Goal: Task Accomplishment & Management: Use online tool/utility

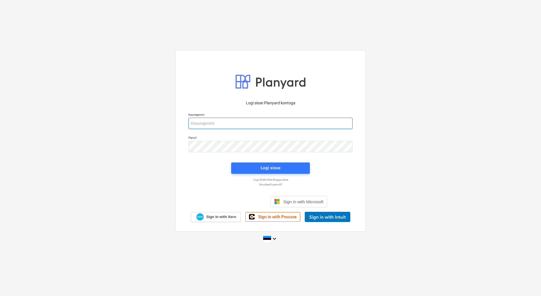
click at [261, 123] on input "email" at bounding box center [271, 122] width 164 height 11
type input "[EMAIL_ADDRESS][DOMAIN_NAME]"
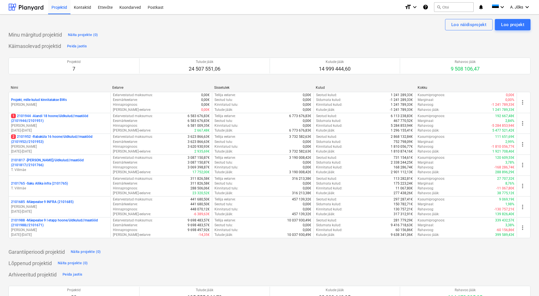
drag, startPoint x: 262, startPoint y: 24, endPoint x: 188, endPoint y: 11, distance: 75.3
click at [262, 24] on div "Loo näidisprojekt Loo projekt" at bounding box center [269, 24] width 522 height 11
drag, startPoint x: 153, startPoint y: 7, endPoint x: 157, endPoint y: 12, distance: 6.8
click at [153, 7] on div "Postkast" at bounding box center [155, 7] width 23 height 14
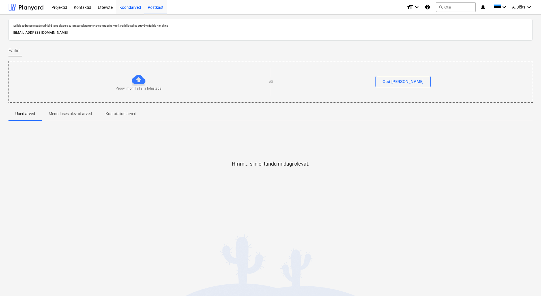
click at [124, 8] on div "Koondarved" at bounding box center [130, 7] width 28 height 14
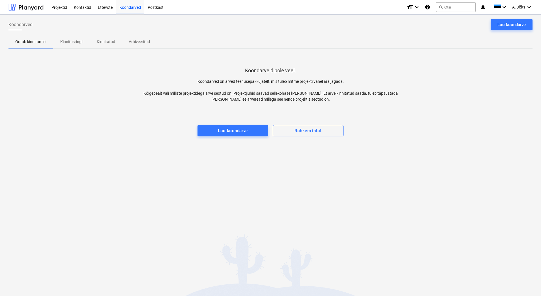
click at [72, 41] on p "Kinnitusringil" at bounding box center [71, 42] width 23 height 6
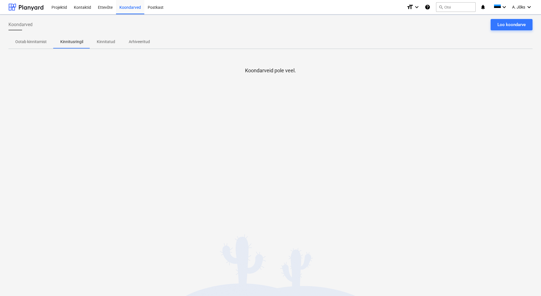
click at [156, 136] on div "Koondarveid pole veel." at bounding box center [270, 96] width 524 height 85
click at [217, 154] on div "Koondarved Loo koondarve Ootab kinnitamist Kinnitusringil Kinnitatud Arhiveerit…" at bounding box center [270, 154] width 541 height 281
click at [524, 23] on div "Loo koondarve" at bounding box center [512, 24] width 28 height 7
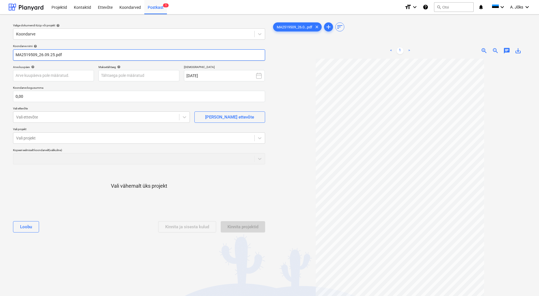
click at [55, 55] on input "MA2519509_26.09.25.pdf" at bounding box center [139, 54] width 252 height 11
click at [14, 55] on input "MA2519509.pdf" at bounding box center [139, 54] width 252 height 11
paste input "Lincona Konsult AS"
type input "Lincona Konsult AS arve MA2519509.pdf"
click at [58, 98] on input "0,00" at bounding box center [139, 96] width 252 height 11
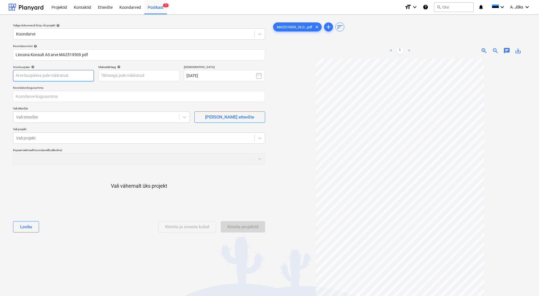
type input "0,00"
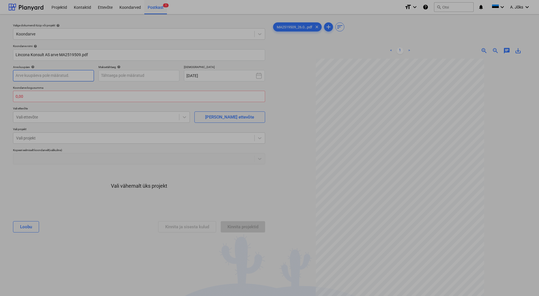
click at [59, 75] on body "Projektid Kontaktid Ettevõte Koondarved Postkast 1 format_size keyboard_arrow_d…" at bounding box center [269, 148] width 539 height 296
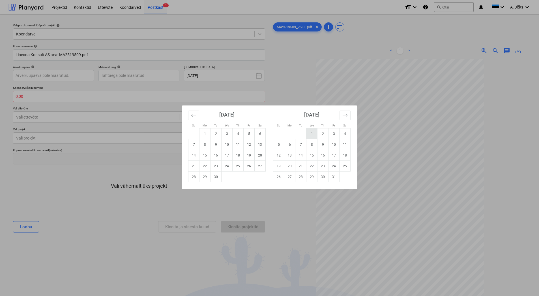
click at [314, 134] on td "1" at bounding box center [312, 133] width 11 height 11
type input "[DATE]"
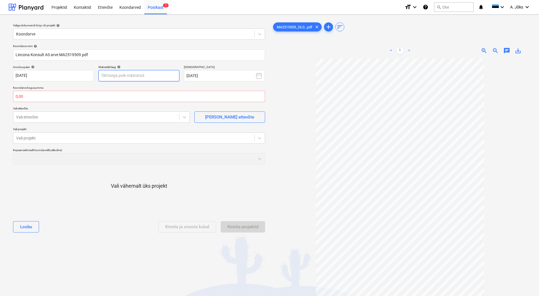
click at [149, 76] on body "Projektid Kontaktid Ettevõte Koondarved Postkast 1 format_size keyboard_arrow_d…" at bounding box center [269, 148] width 539 height 296
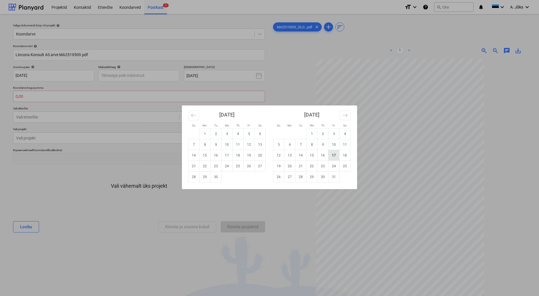
click at [332, 155] on td "17" at bounding box center [334, 155] width 11 height 11
type input "[DATE]"
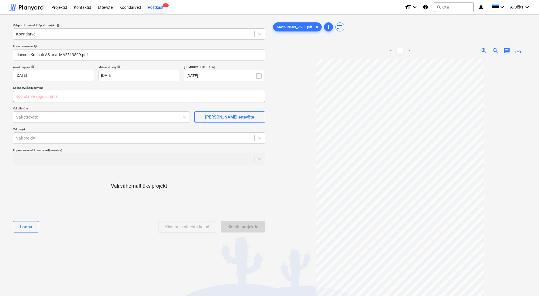
click at [40, 99] on input "text" at bounding box center [139, 96] width 252 height 11
type input "721,50"
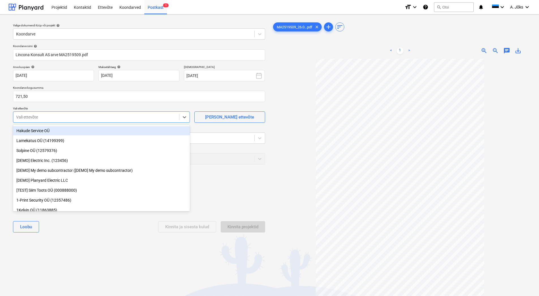
click at [38, 118] on div at bounding box center [96, 117] width 160 height 6
type input "linc"
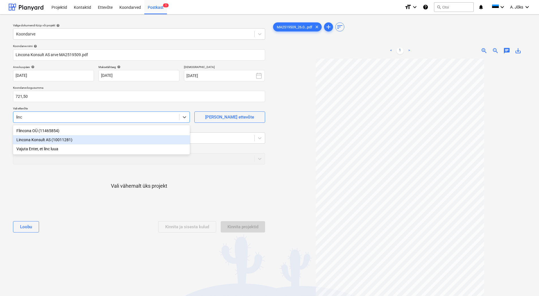
click at [57, 138] on div "Lincona Konsult AS (10011281)" at bounding box center [101, 139] width 177 height 9
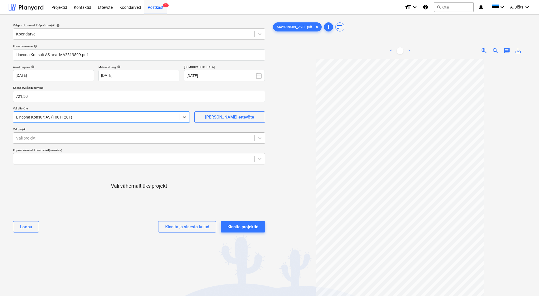
click at [27, 137] on div at bounding box center [134, 138] width 236 height 6
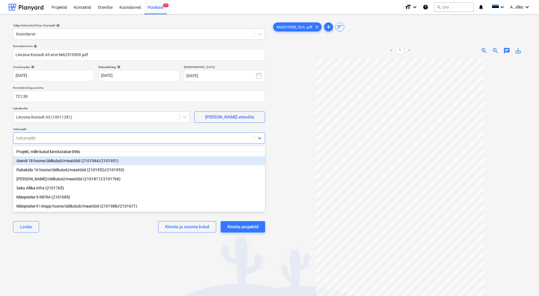
click at [36, 161] on div "Aiandi 18 hoone/üldkulud//maatööd (2101944//2101951)" at bounding box center [139, 160] width 252 height 9
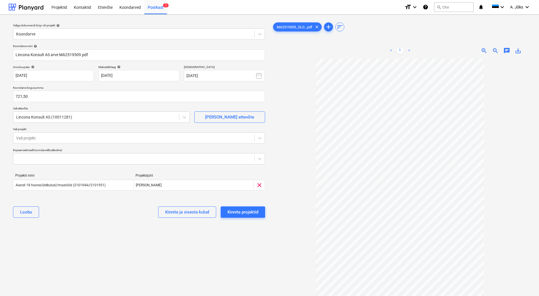
click at [67, 239] on div "Valige dokumendi tüüp või projekt help Koondarve Koondarve nimi help Lincona Ko…" at bounding box center [138, 180] width 261 height 322
click at [248, 210] on div "Kinnita projektid" at bounding box center [243, 211] width 31 height 7
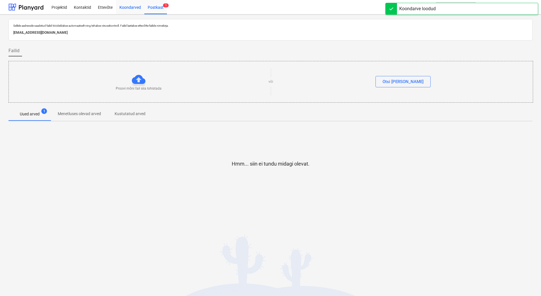
click at [131, 7] on div "Koondarved" at bounding box center [130, 7] width 28 height 14
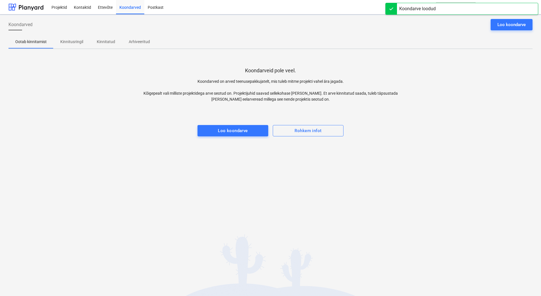
click at [74, 41] on p "Kinnitusringil" at bounding box center [71, 42] width 23 height 6
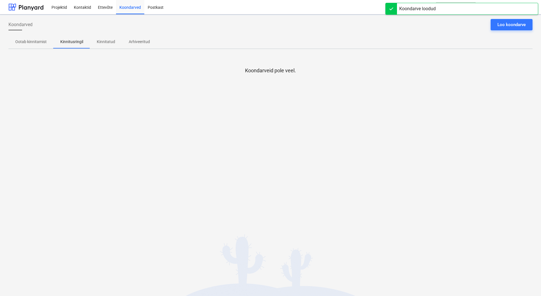
drag, startPoint x: 71, startPoint y: 104, endPoint x: 72, endPoint y: 65, distance: 38.8
click at [71, 104] on div "Koondarveid pole veel." at bounding box center [270, 96] width 524 height 85
drag, startPoint x: 80, startPoint y: 141, endPoint x: 78, endPoint y: 95, distance: 46.8
click at [80, 141] on div "Koondarved Loo koondarve Ootab kinnitamist Kinnitusringil Kinnitatud Arhiveerit…" at bounding box center [270, 154] width 541 height 281
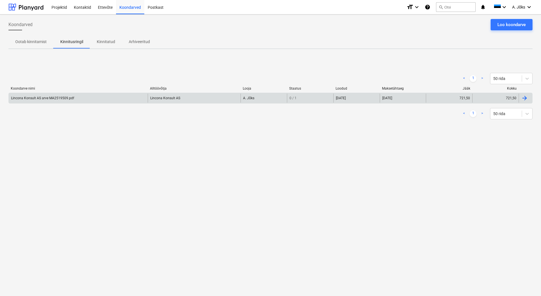
click at [70, 98] on div "Lincona Konsult AS arve MA2519509.pdf" at bounding box center [42, 98] width 63 height 4
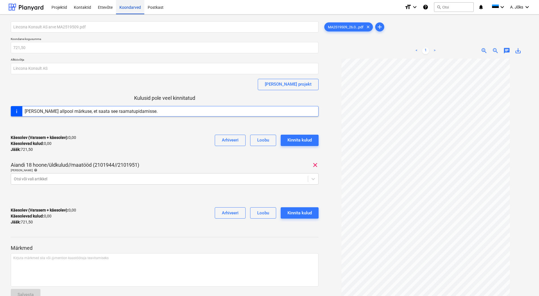
click at [129, 7] on div "Koondarved" at bounding box center [130, 7] width 28 height 14
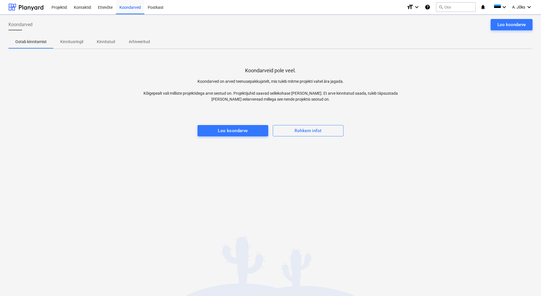
click at [72, 43] on p "Kinnitusringil" at bounding box center [71, 42] width 23 height 6
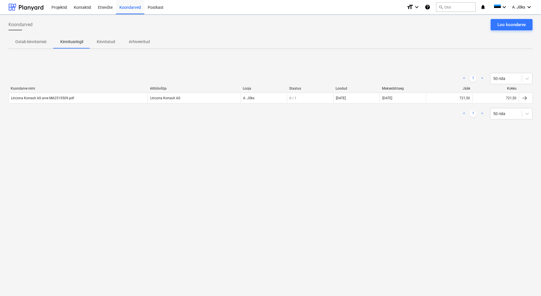
click at [33, 183] on div "Koondarved Loo koondarve Ootab kinnitamist Kinnitusringil Kinnitatud Arhiveerit…" at bounding box center [270, 154] width 541 height 281
click at [293, 210] on div "Koondarved Loo koondarve Ootab kinnitamist Kinnitusringil Kinnitatud Arhiveerit…" at bounding box center [270, 154] width 541 height 281
click at [282, 201] on div "Koondarved Loo koondarve Ootab kinnitamist Kinnitusringil Kinnitatud Arhiveerit…" at bounding box center [270, 154] width 541 height 281
click at [504, 25] on div "Loo koondarve" at bounding box center [512, 24] width 28 height 7
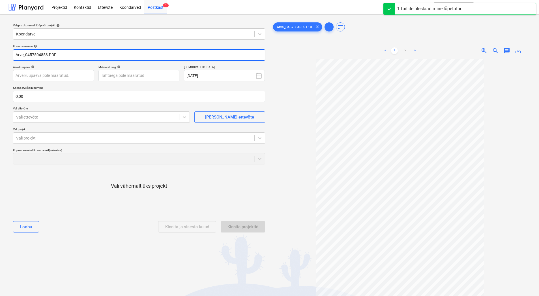
click at [28, 55] on input "Arve_0457504853.PDF" at bounding box center [139, 54] width 252 height 11
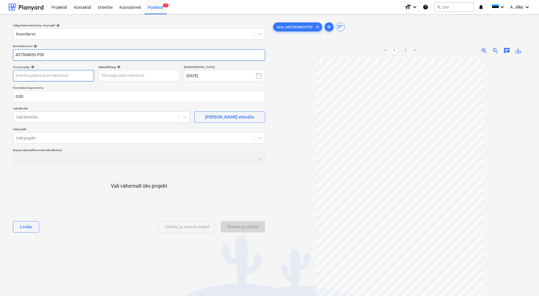
paste input "Kesko Senukai [GEOGRAPHIC_DATA]"
type input "Kesko Senukai Estonia AS arve 457504853.PDF"
click at [60, 75] on body "Projektid Kontaktid Ettevõte Koondarved Postkast 1 format_size keyboard_arrow_d…" at bounding box center [269, 148] width 539 height 296
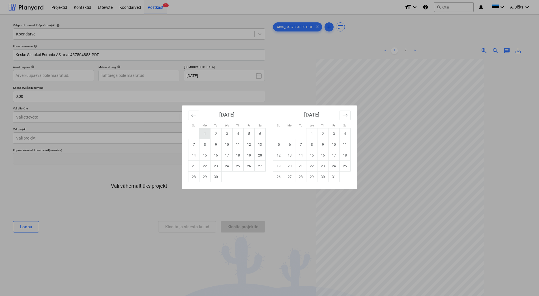
click at [206, 134] on td "1" at bounding box center [205, 133] width 11 height 11
type input "[DATE]"
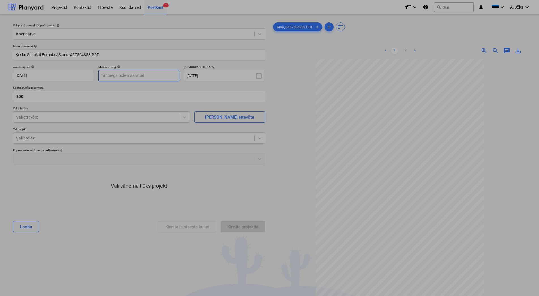
click at [154, 76] on body "Projektid Kontaktid Ettevõte Koondarved Postkast 1 format_size keyboard_arrow_d…" at bounding box center [269, 148] width 539 height 296
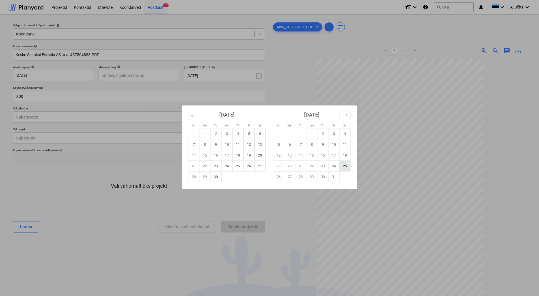
click at [344, 166] on td "25" at bounding box center [345, 166] width 11 height 11
type input "[DATE]"
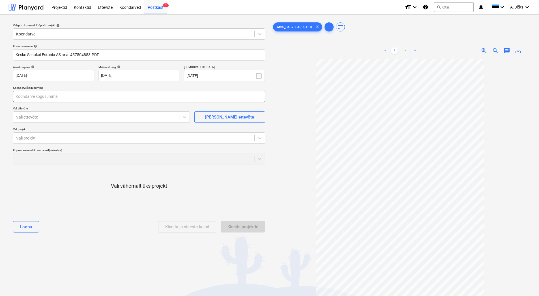
drag, startPoint x: 35, startPoint y: 101, endPoint x: 29, endPoint y: 99, distance: 5.9
click at [35, 101] on input "text" at bounding box center [139, 96] width 252 height 11
type input "173,35"
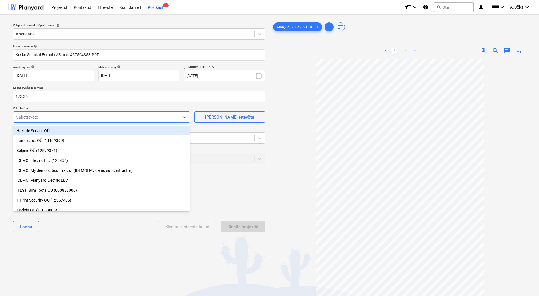
click at [73, 118] on div at bounding box center [96, 117] width 160 height 6
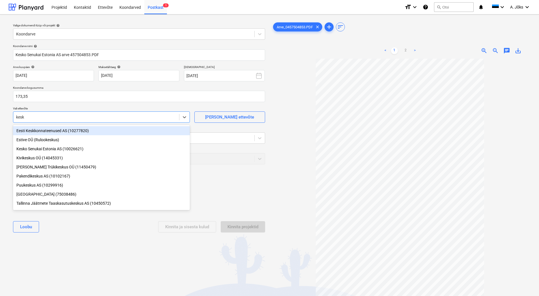
type input "kesko"
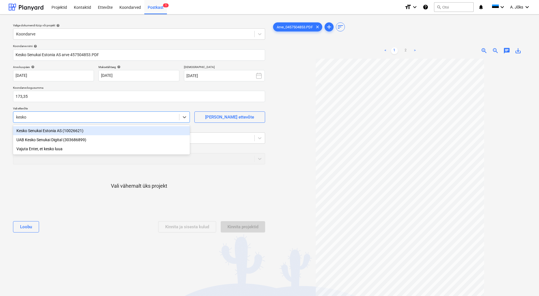
click at [67, 131] on div "Kesko Senukai Estonia AS (10026621)" at bounding box center [101, 130] width 177 height 9
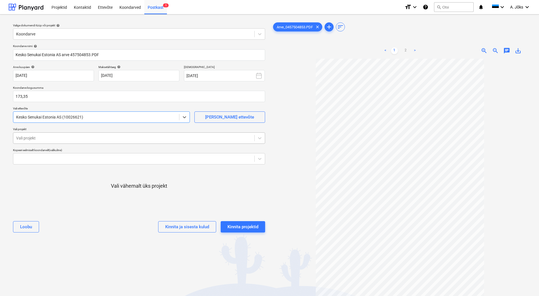
click at [64, 136] on div at bounding box center [134, 138] width 236 height 6
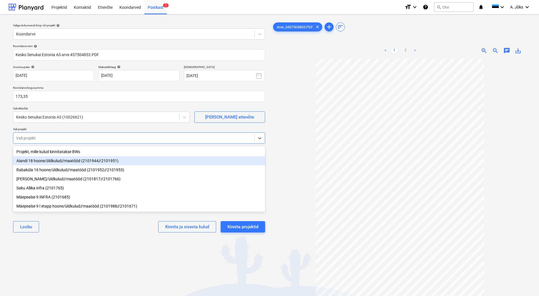
click at [56, 160] on div "Aiandi 18 hoone/üldkulud//maatööd (2101944//2101951)" at bounding box center [139, 160] width 252 height 9
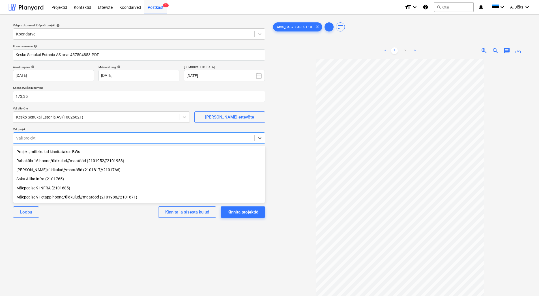
click at [95, 217] on div "[PERSON_NAME] ja sisesta kulud Kinnita projektid" at bounding box center [139, 212] width 252 height 20
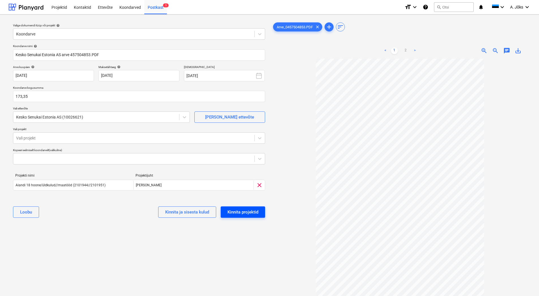
click at [260, 217] on button "Kinnita projektid" at bounding box center [243, 211] width 44 height 11
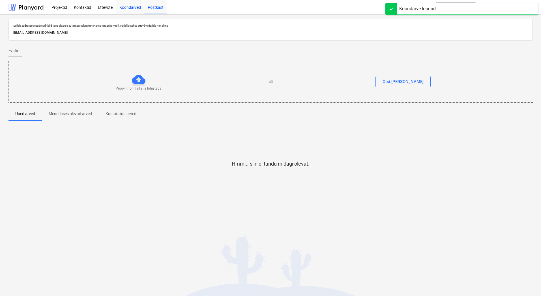
click at [132, 8] on div "Koondarved" at bounding box center [130, 7] width 28 height 14
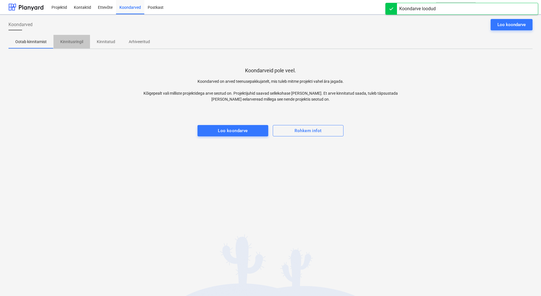
click at [77, 41] on p "Kinnitusringil" at bounding box center [71, 42] width 23 height 6
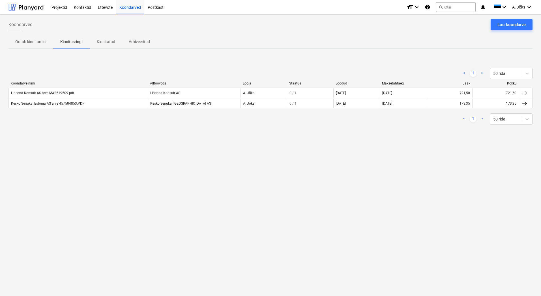
drag, startPoint x: 383, startPoint y: 211, endPoint x: 359, endPoint y: 179, distance: 40.7
click at [384, 211] on div "Koondarved Loo koondarve Ootab kinnitamist Kinnitusringil Kinnitatud Arhiveerit…" at bounding box center [270, 154] width 541 height 281
click at [106, 41] on p "Kinnitatud" at bounding box center [106, 42] width 18 height 6
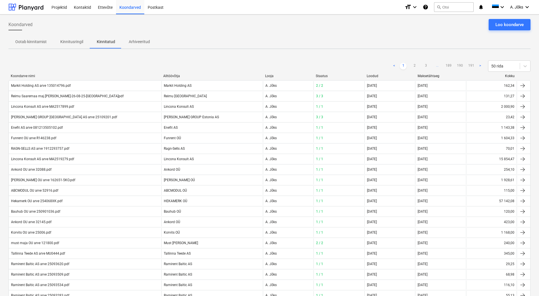
click at [262, 34] on div "Koondarved Loo koondarve" at bounding box center [269, 27] width 522 height 16
click at [153, 7] on div "Postkast" at bounding box center [155, 7] width 23 height 14
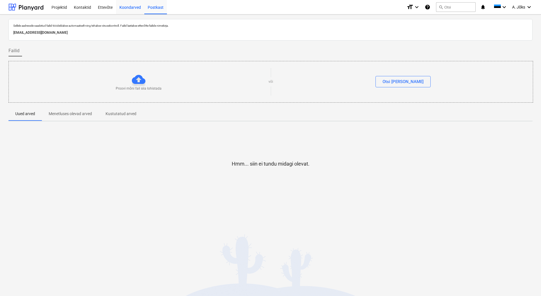
click at [125, 9] on div "Koondarved" at bounding box center [130, 7] width 28 height 14
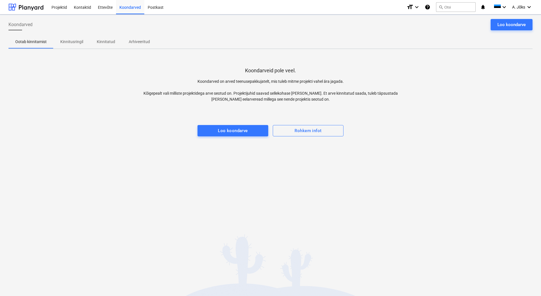
click at [72, 43] on p "Kinnitusringil" at bounding box center [71, 42] width 23 height 6
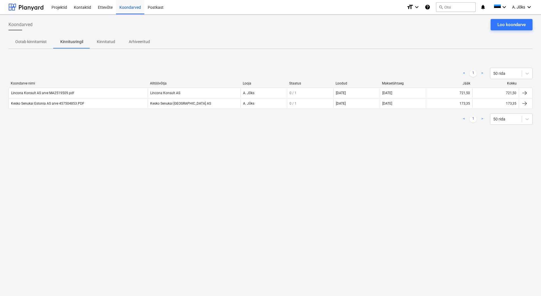
click at [240, 119] on div "< 1 > 50 rida" at bounding box center [270, 118] width 524 height 11
click at [159, 143] on div "Koondarved Loo koondarve Ootab kinnitamist Kinnitusringil Kinnitatud Arhiveerit…" at bounding box center [270, 154] width 541 height 281
click at [104, 43] on p "Kinnitatud" at bounding box center [106, 42] width 18 height 6
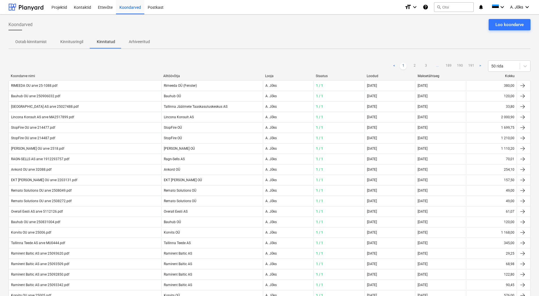
click at [67, 41] on p "Kinnitusringil" at bounding box center [71, 42] width 23 height 6
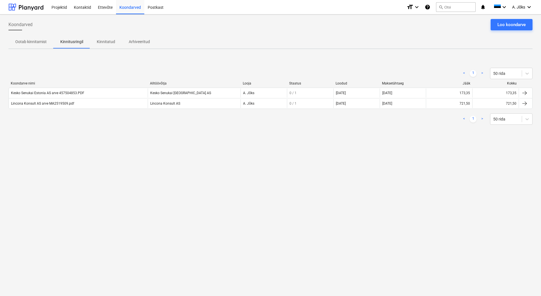
click at [243, 161] on div "Koondarved Loo koondarve Ootab kinnitamist Kinnitusringil Kinnitatud Arhiveerit…" at bounding box center [270, 154] width 541 height 281
click at [276, 156] on div "Koondarved Loo koondarve Ootab kinnitamist Kinnitusringil Kinnitatud Arhiveerit…" at bounding box center [270, 154] width 541 height 281
